Goal: Check status: Check status

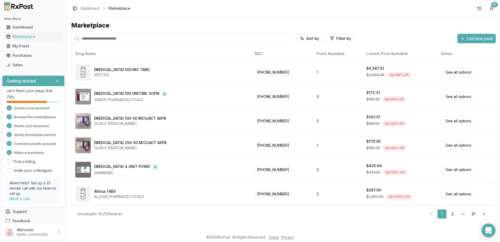
click at [489, 232] on icon "Open Intercom Messenger" at bounding box center [488, 230] width 7 height 7
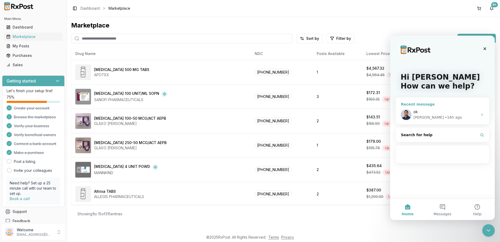
click at [437, 114] on div "ok" at bounding box center [446, 111] width 64 height 5
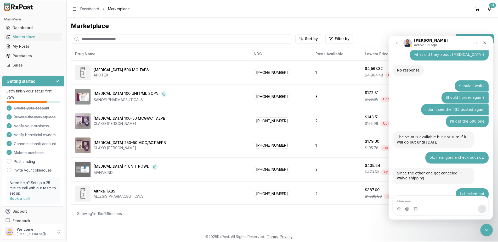
scroll to position [3297, 0]
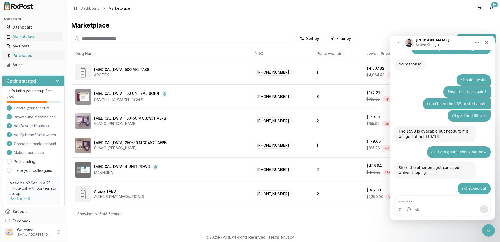
click at [21, 54] on div "Purchases" at bounding box center [33, 55] width 54 height 5
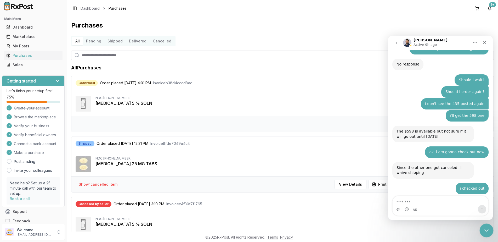
click at [488, 229] on icon "Close Intercom Messenger" at bounding box center [486, 229] width 6 height 6
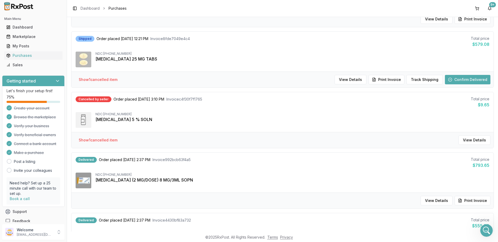
scroll to position [157, 0]
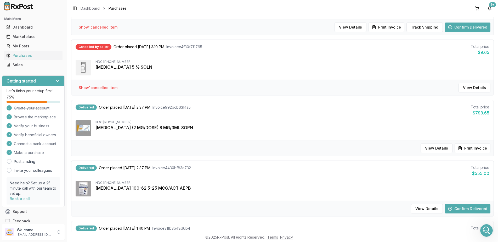
click at [456, 208] on button "Confirm Delivered" at bounding box center [468, 208] width 46 height 9
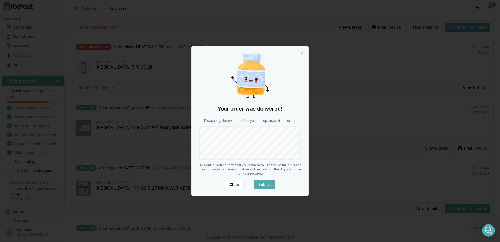
click at [261, 182] on button "Submit" at bounding box center [264, 184] width 21 height 9
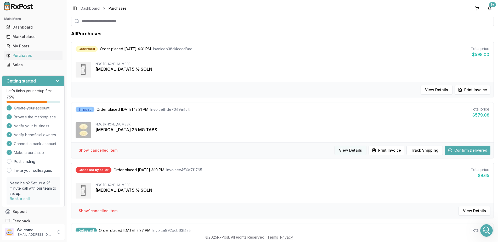
scroll to position [52, 0]
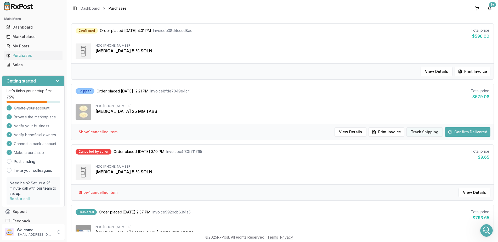
click at [427, 133] on button "Track Shipping" at bounding box center [425, 131] width 36 height 9
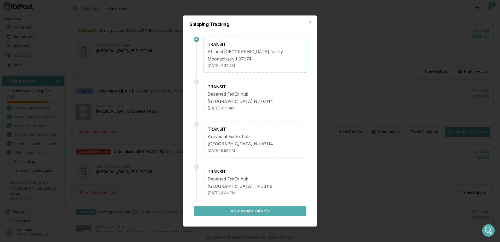
click at [310, 21] on icon "button" at bounding box center [310, 22] width 4 height 4
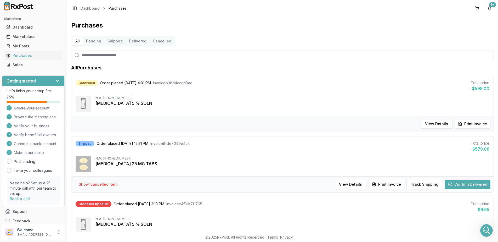
scroll to position [26, 0]
